Goal: Task Accomplishment & Management: Use online tool/utility

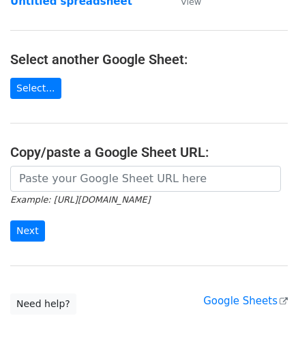
scroll to position [136, 0]
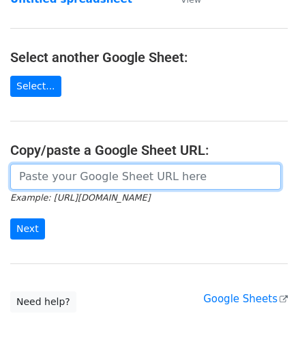
click at [54, 174] on input "url" at bounding box center [145, 177] width 271 height 26
paste input "https://docs.google.com/spreadsheets/d/12lbq5KTnBP57TfnftYsHDyBrzWbcSoYBeh-4Q_i…"
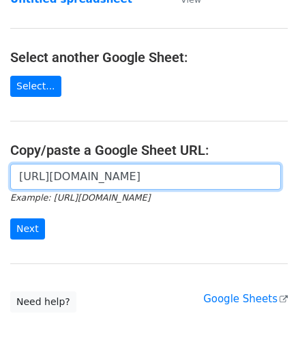
scroll to position [0, 278]
type input "https://docs.google.com/spreadsheets/d/12lbq5KTnBP57TfnftYsHDyBrzWbcSoYBeh-4Q_i…"
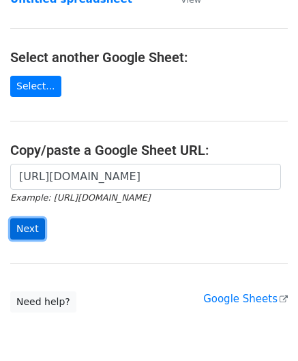
click at [29, 223] on input "Next" at bounding box center [27, 228] width 35 height 21
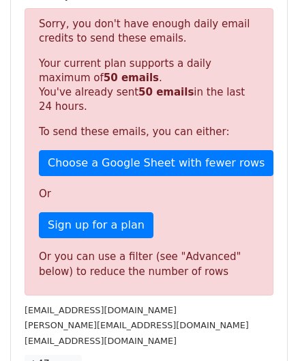
scroll to position [461, 0]
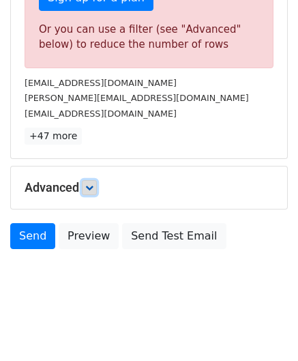
click at [93, 186] on icon at bounding box center [89, 188] width 8 height 8
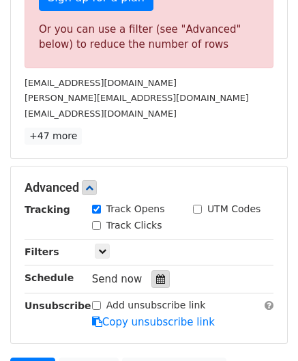
click at [156, 274] on icon at bounding box center [160, 279] width 9 height 10
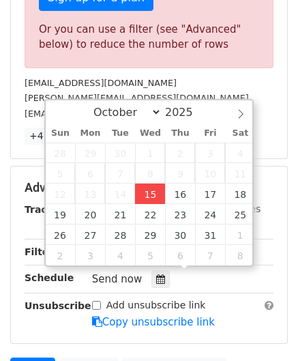
type input "[DATE] 12:00"
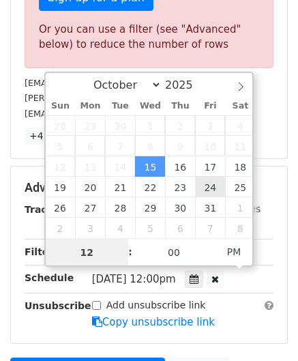
paste input "6"
type input "6"
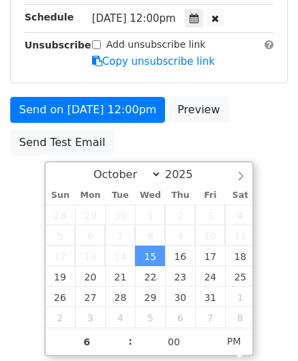
type input "[DATE] 18:00"
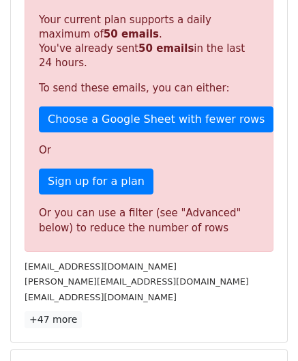
scroll to position [626, 0]
